Goal: Find specific page/section: Find specific page/section

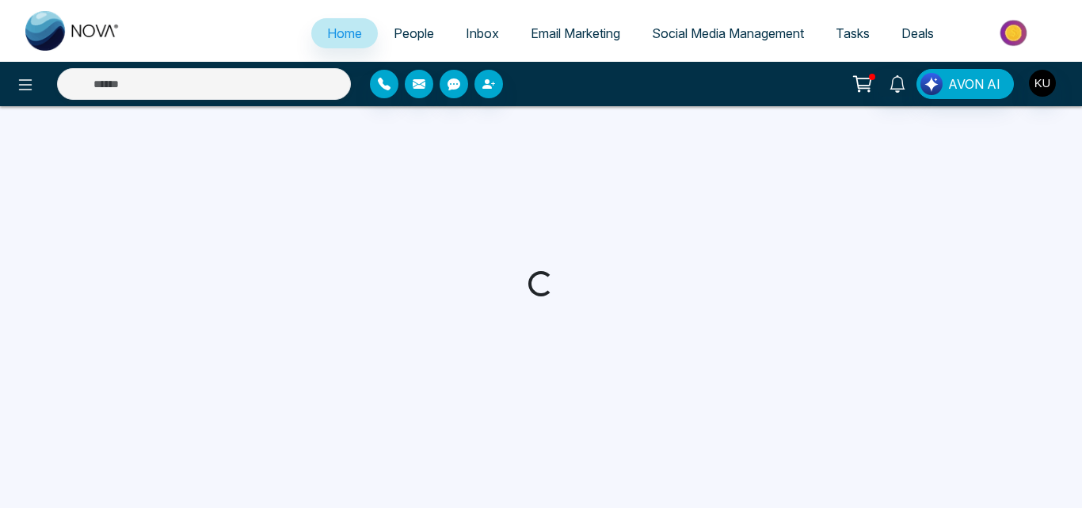
select select "*"
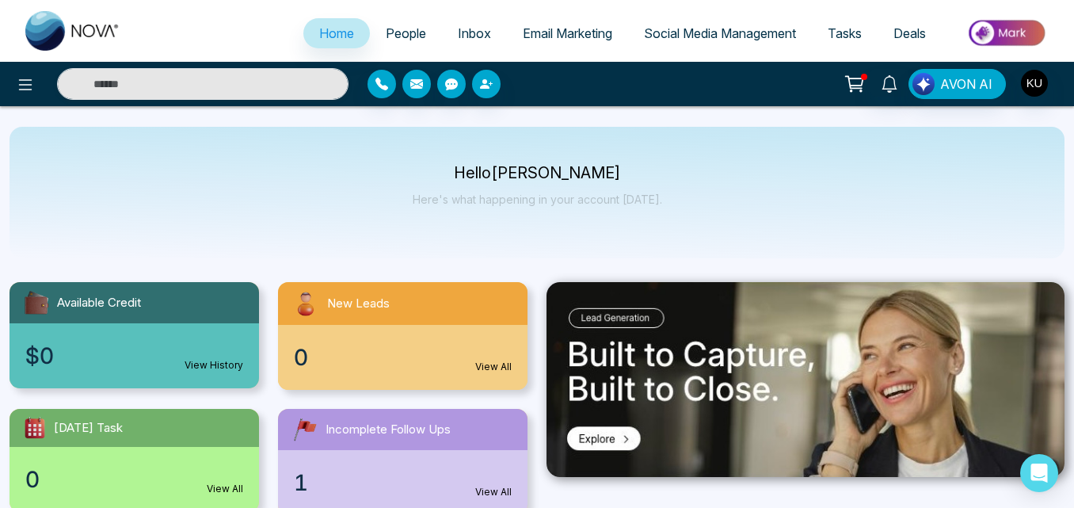
click at [396, 30] on span "People" at bounding box center [406, 33] width 40 height 16
